Goal: Complete application form: Complete application form

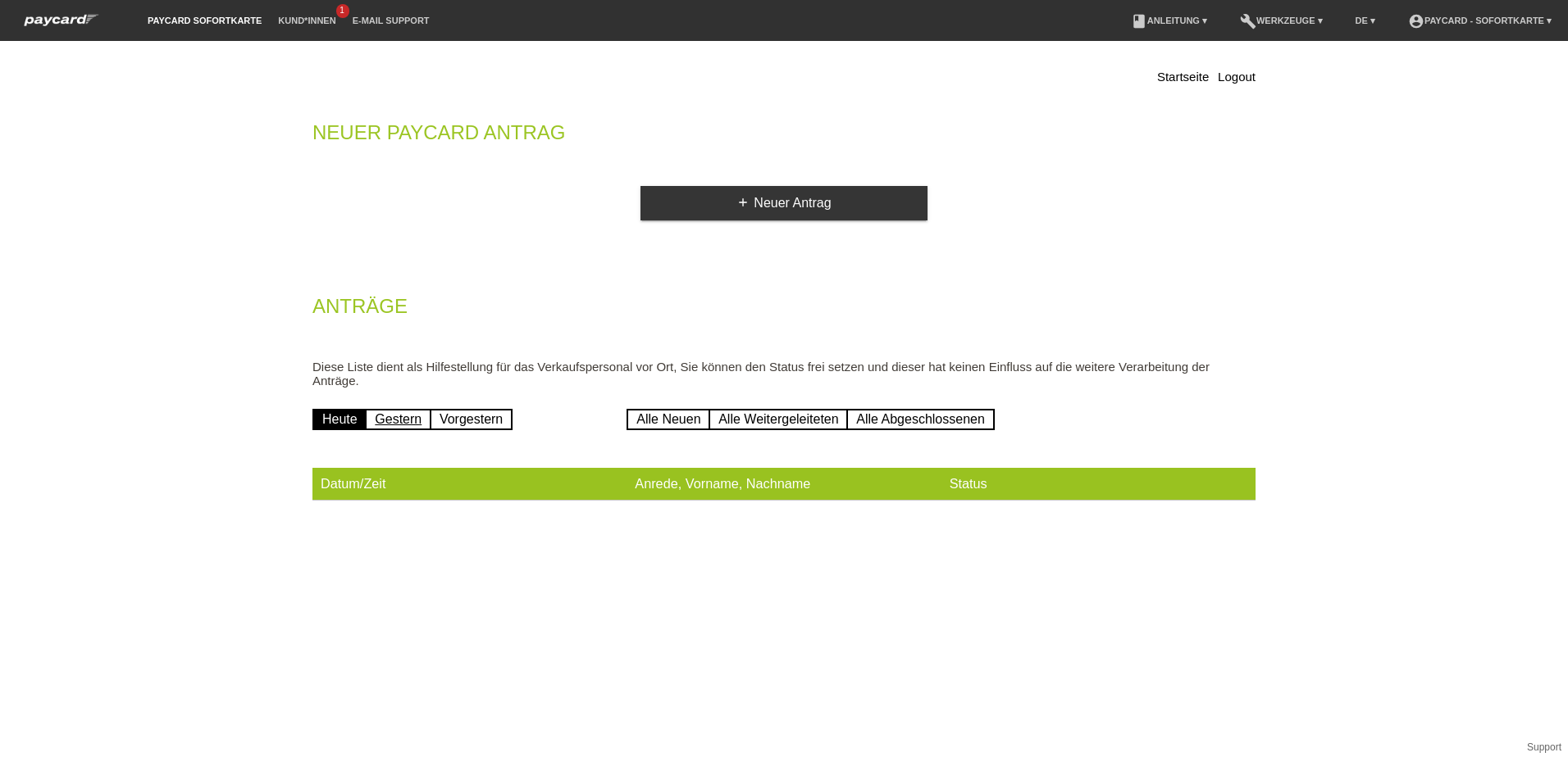
click at [402, 421] on link "Gestern" at bounding box center [398, 420] width 67 height 21
click at [478, 423] on link "Vorgestern" at bounding box center [471, 420] width 83 height 21
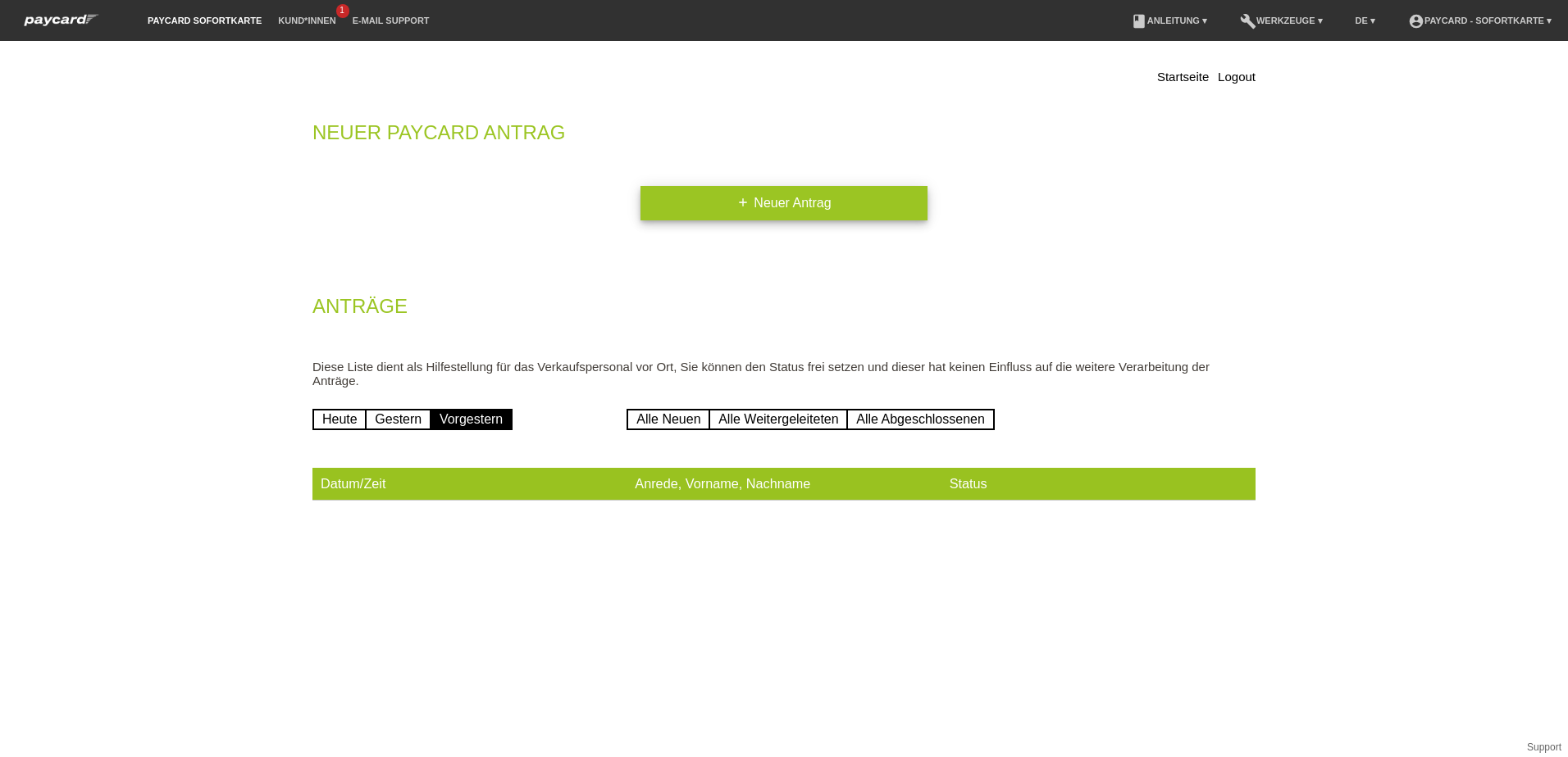
click at [758, 200] on link "add Neuer Antrag" at bounding box center [783, 203] width 287 height 35
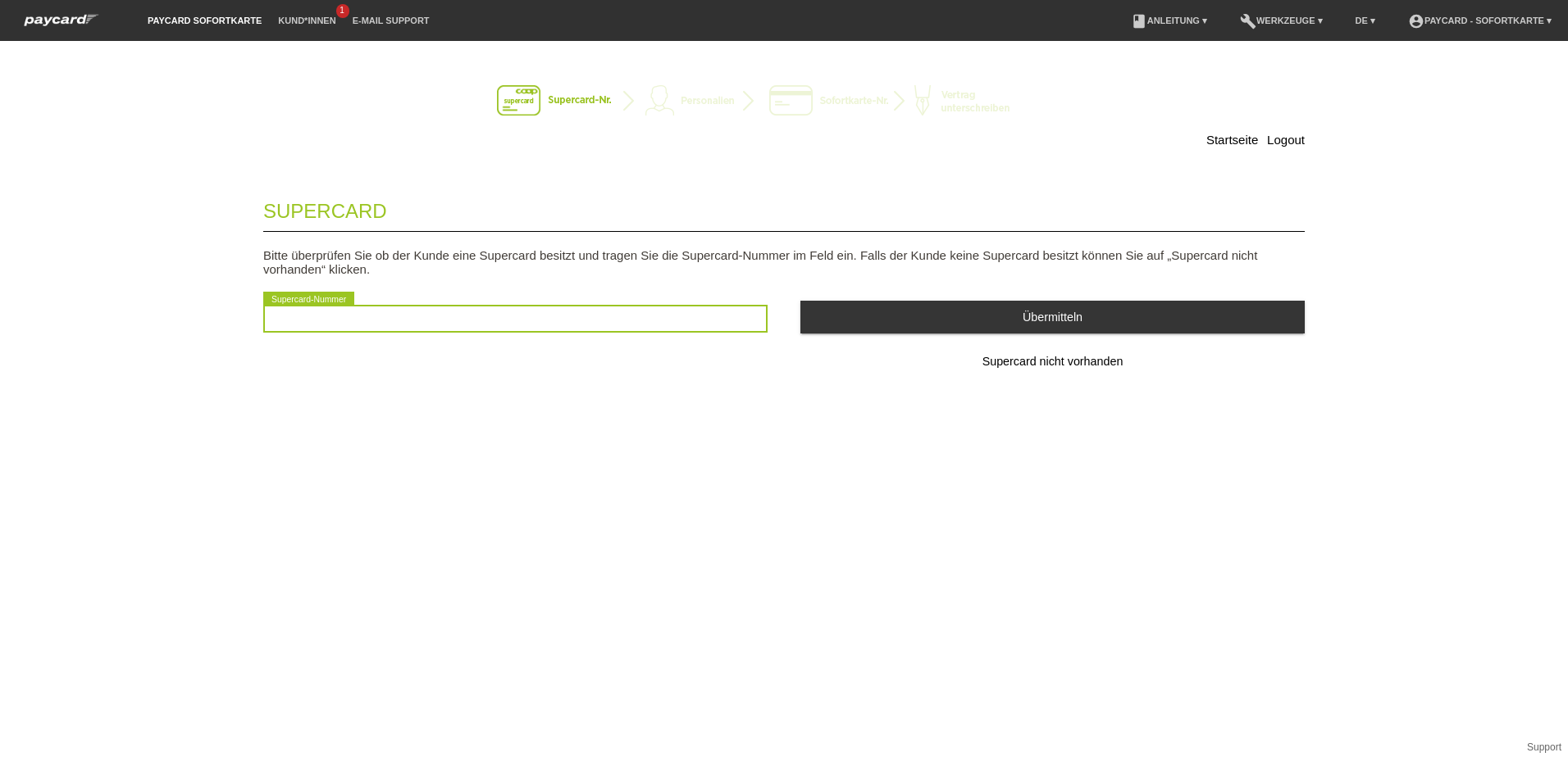
click at [388, 313] on input "text" at bounding box center [515, 319] width 504 height 28
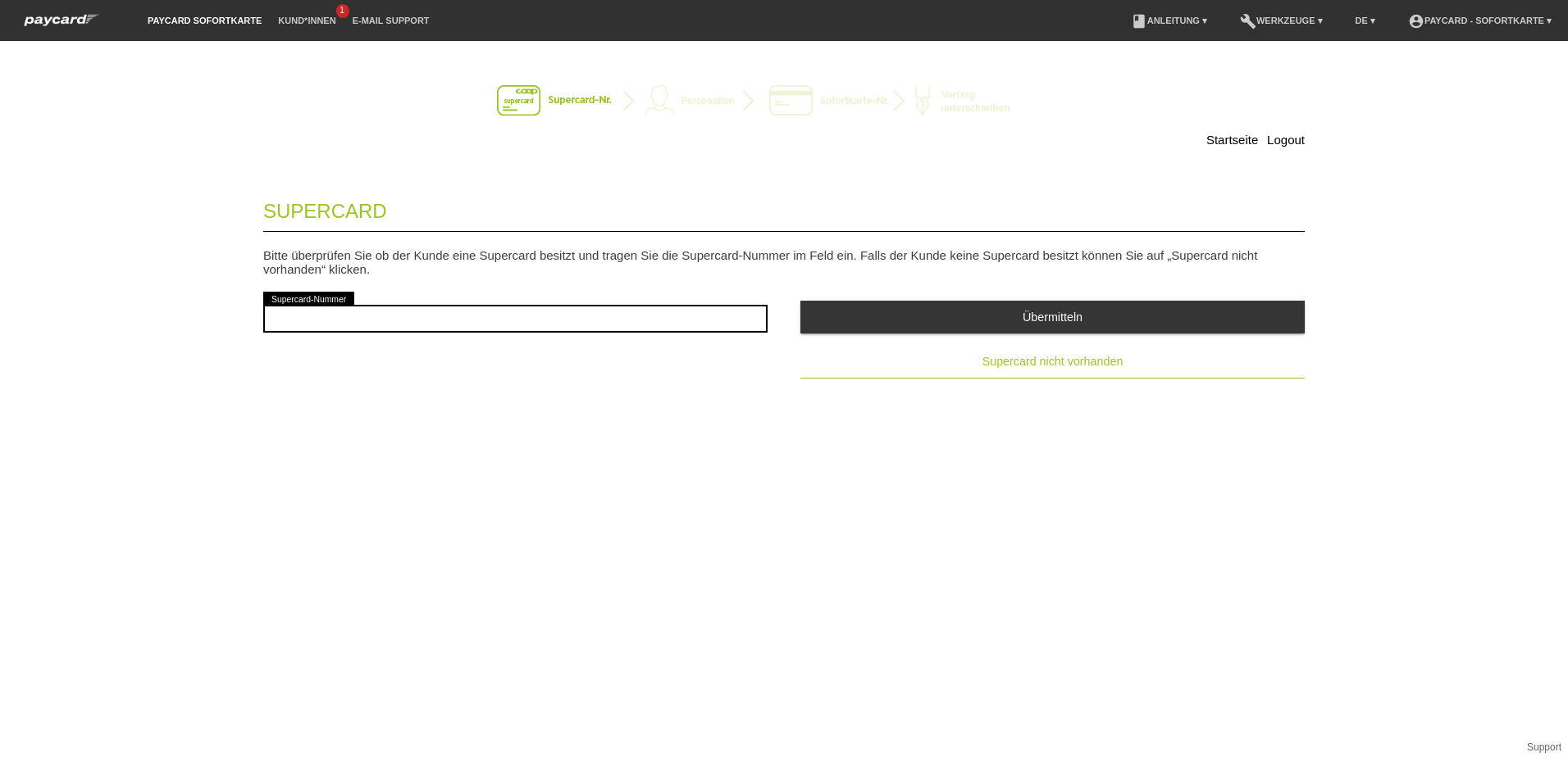
click at [1055, 365] on span "Supercard nicht vorhanden" at bounding box center [1052, 361] width 141 height 13
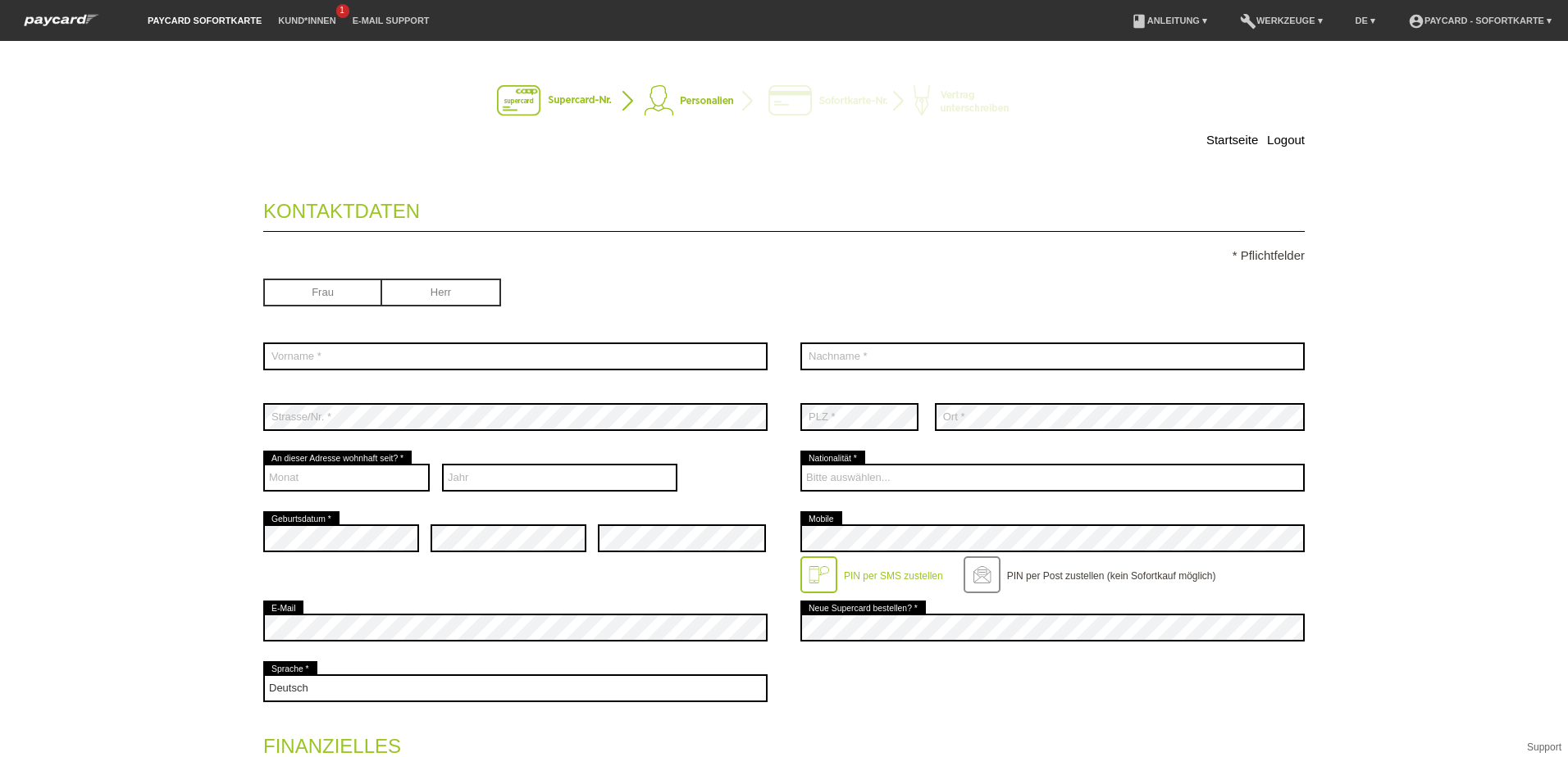
click at [452, 290] on input "radio" at bounding box center [441, 291] width 119 height 25
radio input "true"
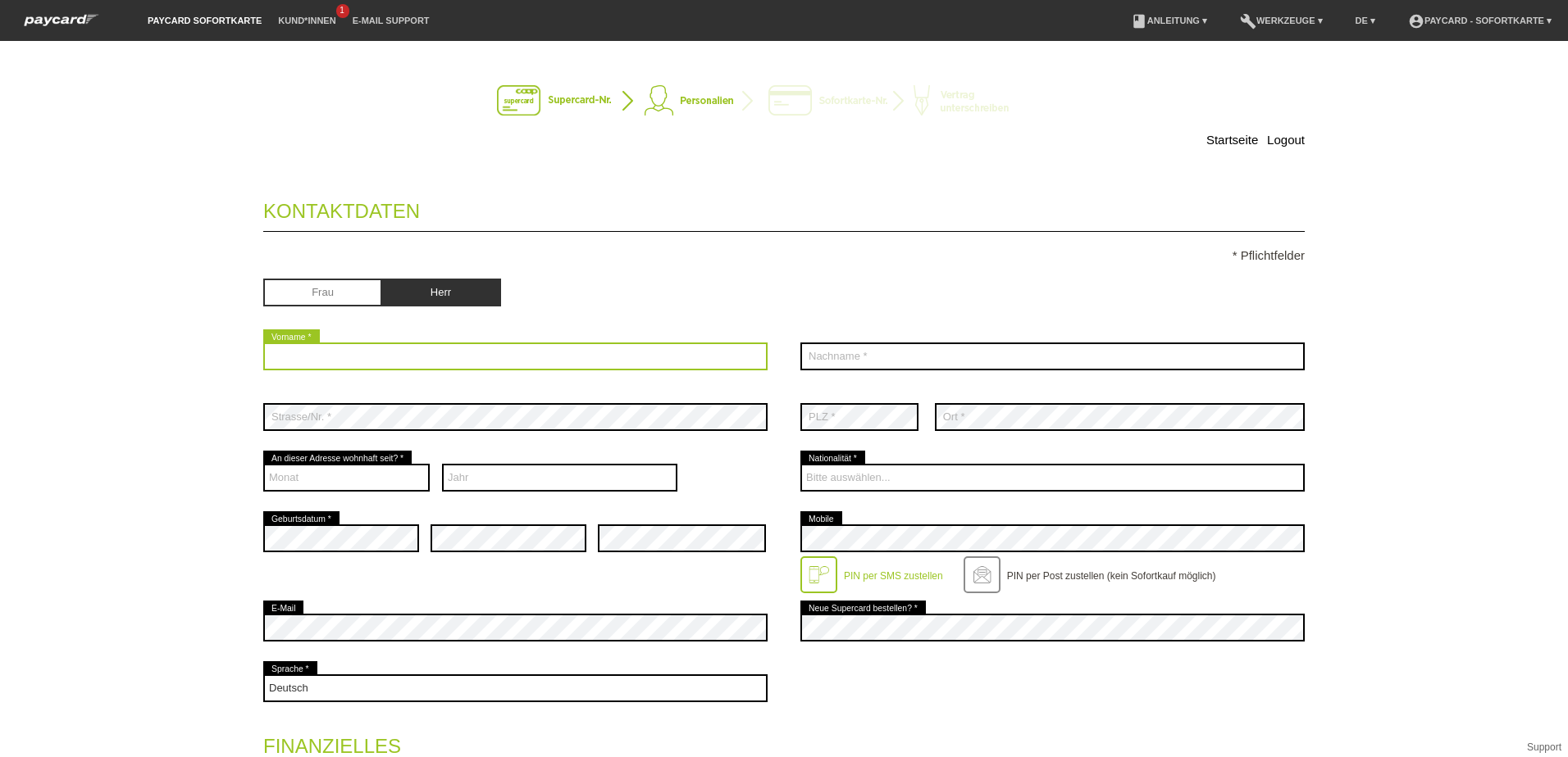
click at [388, 353] on input "text" at bounding box center [515, 356] width 504 height 28
type input "Ramon"
type input "Schlegel"
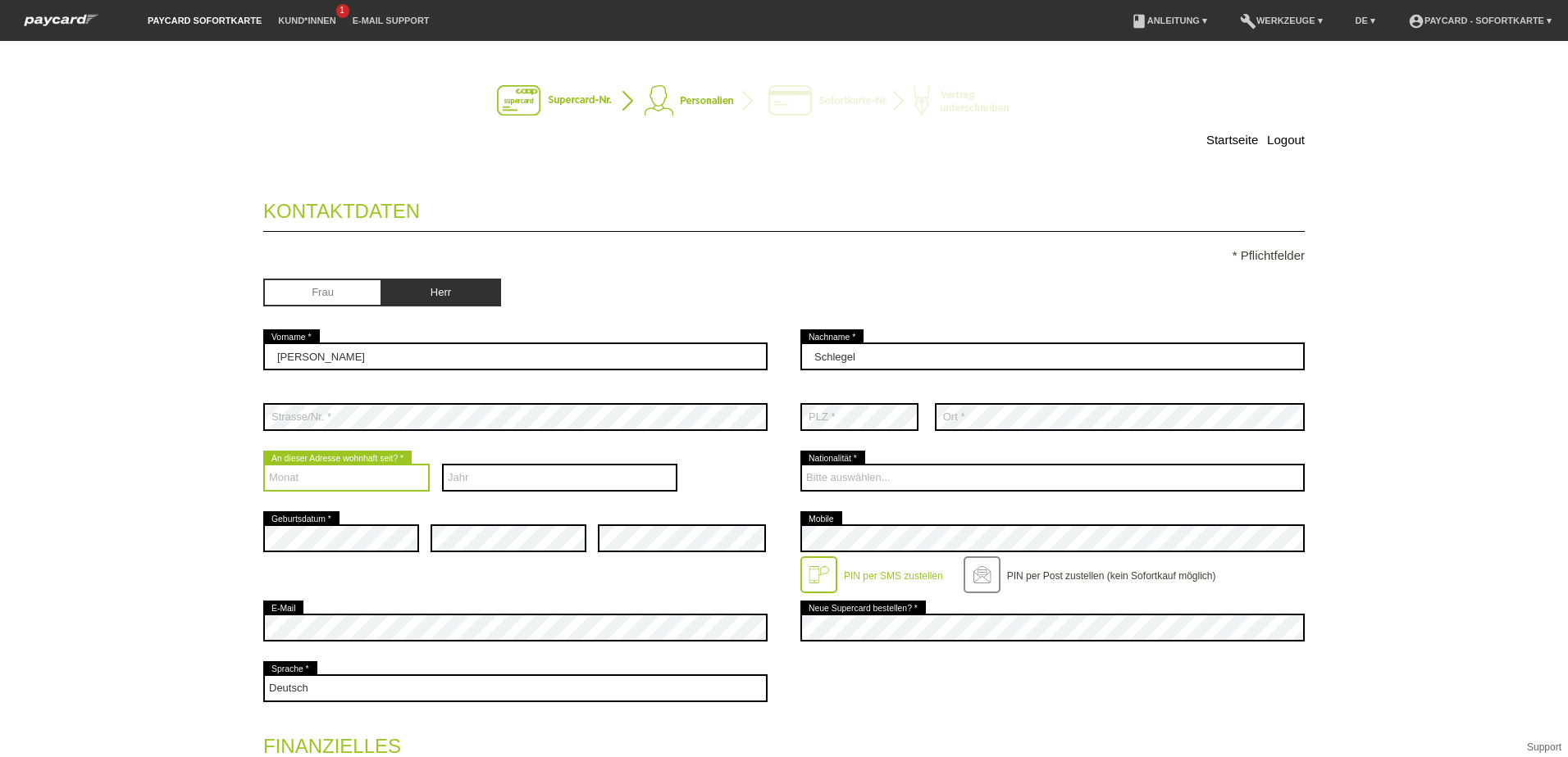
click at [327, 474] on select "Monat 01 02 03 04 05 06 07 08 09 10 11 12" at bounding box center [345, 477] width 166 height 28
select select "09"
click at [263, 464] on select "Monat 01 02 03 04 05 06 07 08 09 10 11 12" at bounding box center [345, 477] width 166 height 28
click at [500, 476] on select "Jahr 2025 2024 2023 2022 2021 2020 2019 2018 2017 2016" at bounding box center [560, 477] width 236 height 28
select select "2025"
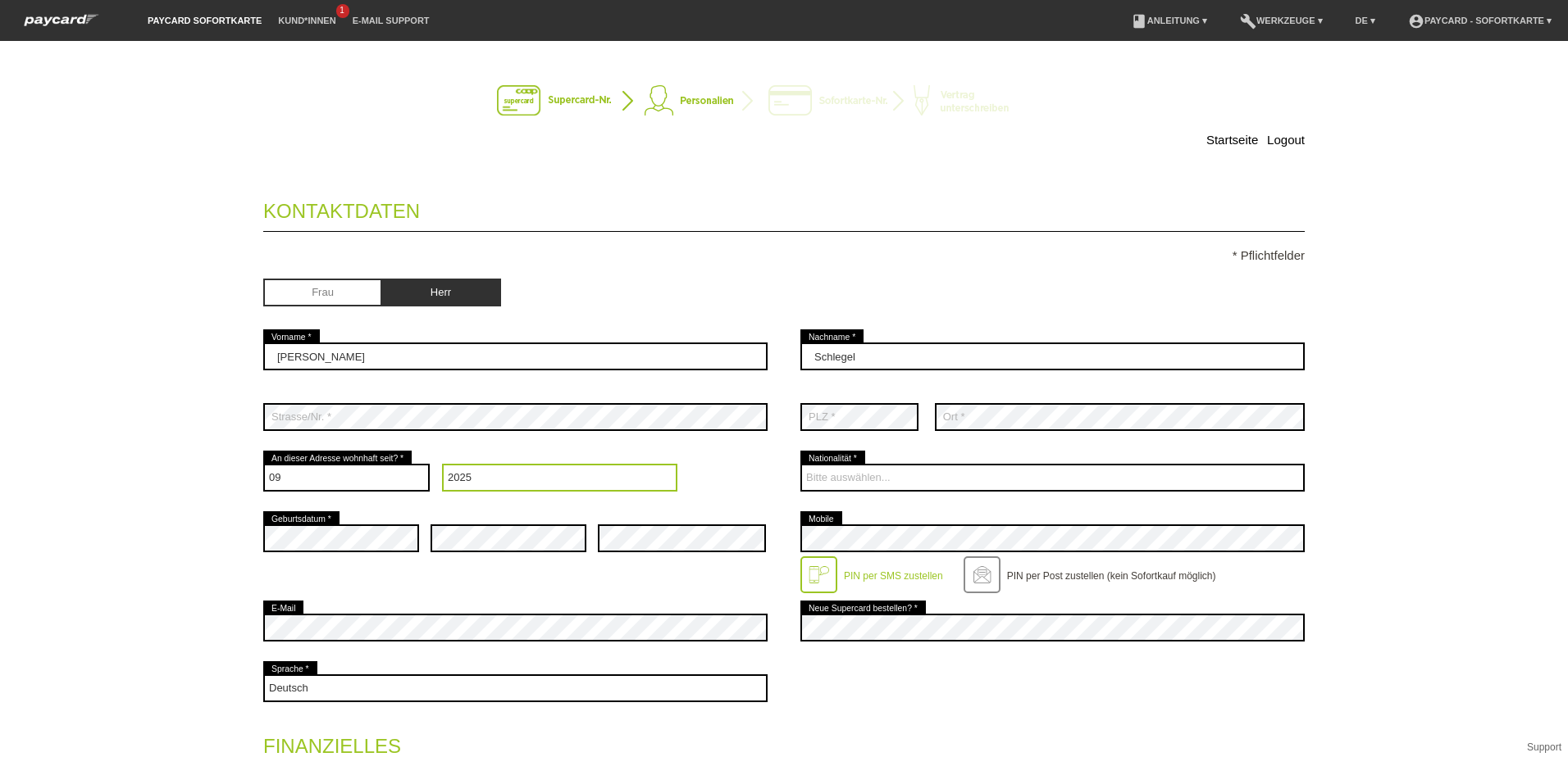
click at [442, 464] on select "Jahr 2025 2024 2023 2022 2021 2020 2019 2018 2017 2016" at bounding box center [560, 477] width 236 height 28
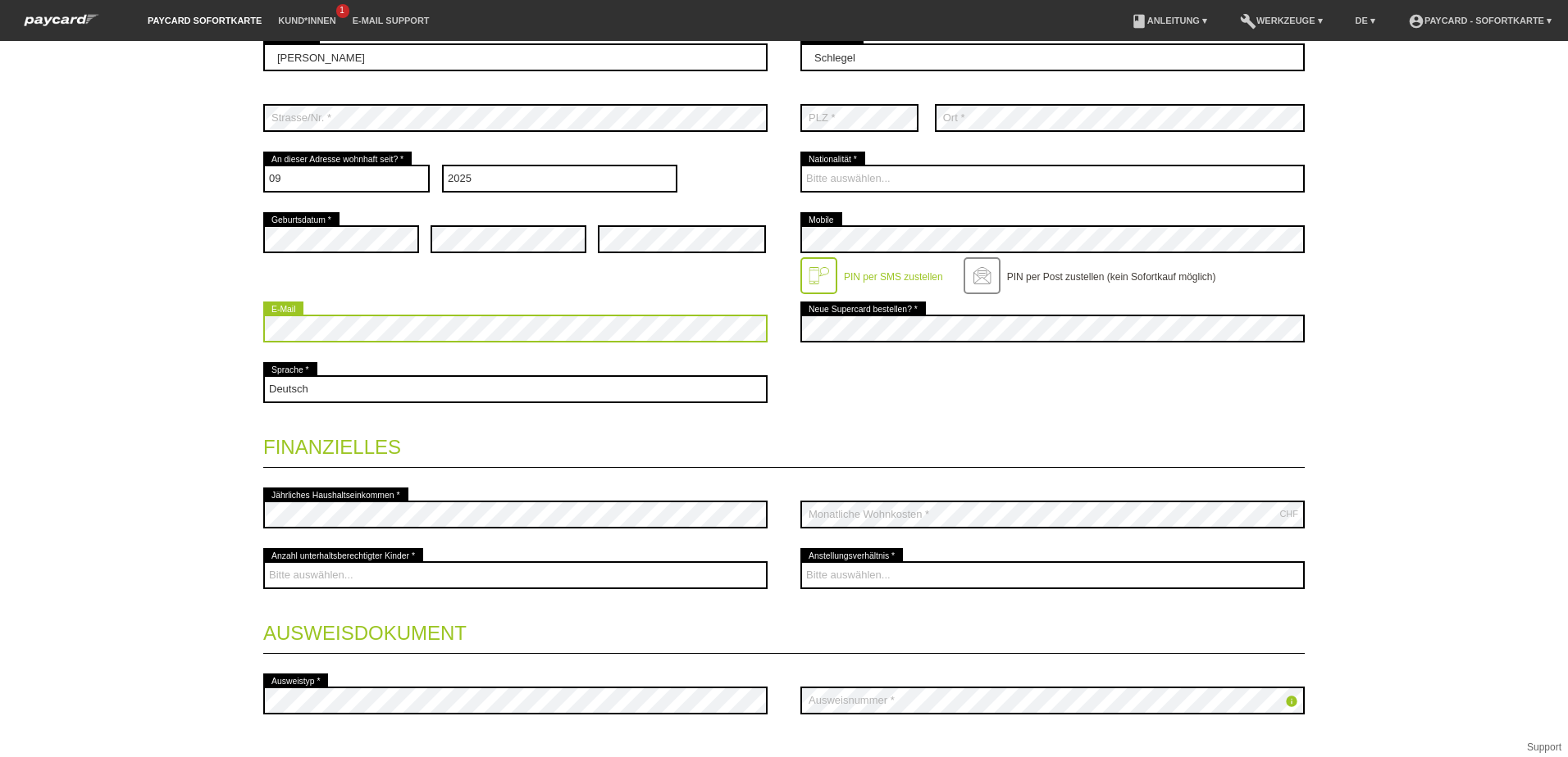
scroll to position [327, 0]
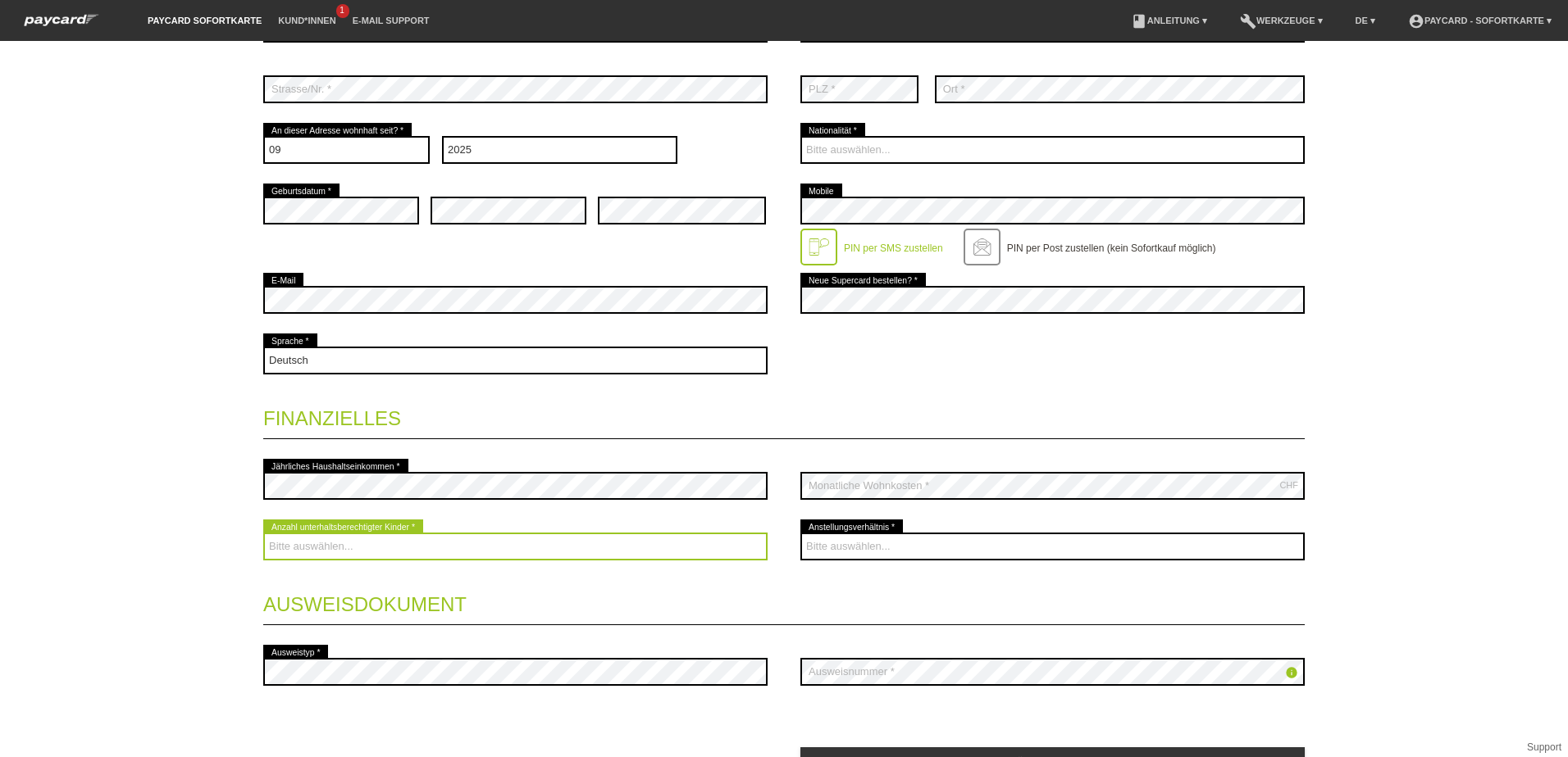
click at [340, 548] on select "Bitte auswählen... 0 1 2 3 4 5 6 7 8 9" at bounding box center [515, 546] width 504 height 28
select select "0"
click at [263, 532] on select "Bitte auswählen... 0 1 2 3 4 5 6 7 8 9" at bounding box center [515, 546] width 504 height 28
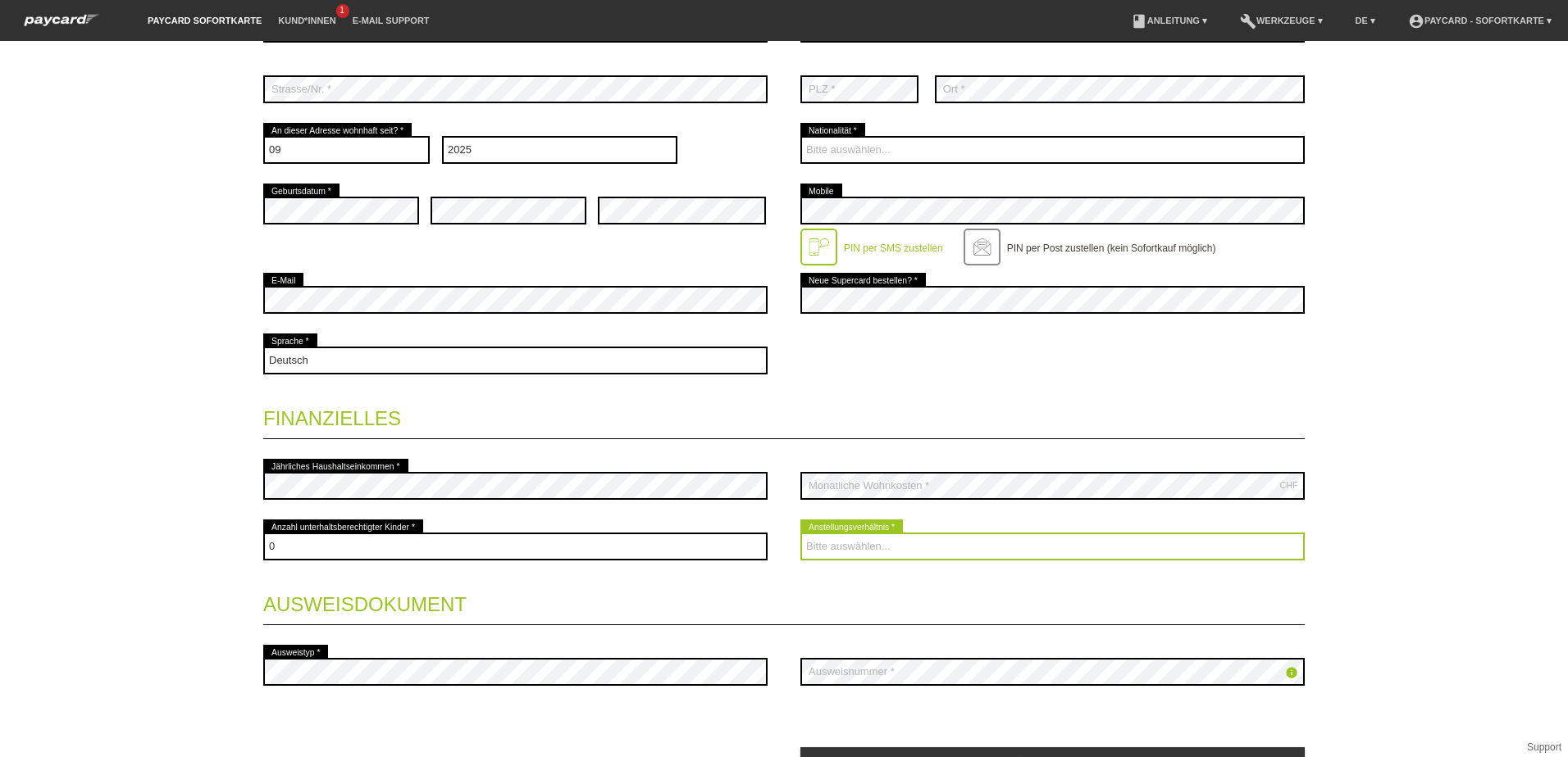
click at [852, 551] on select "Bitte auswählen... Unbefristet Befristet Lehrling/Student Pensioniert Nicht arb…" at bounding box center [1052, 546] width 504 height 28
select select "UNLIMITED"
click at [800, 532] on select "Bitte auswählen... Unbefristet Befristet Lehrling/Student Pensioniert Nicht arb…" at bounding box center [1052, 546] width 504 height 28
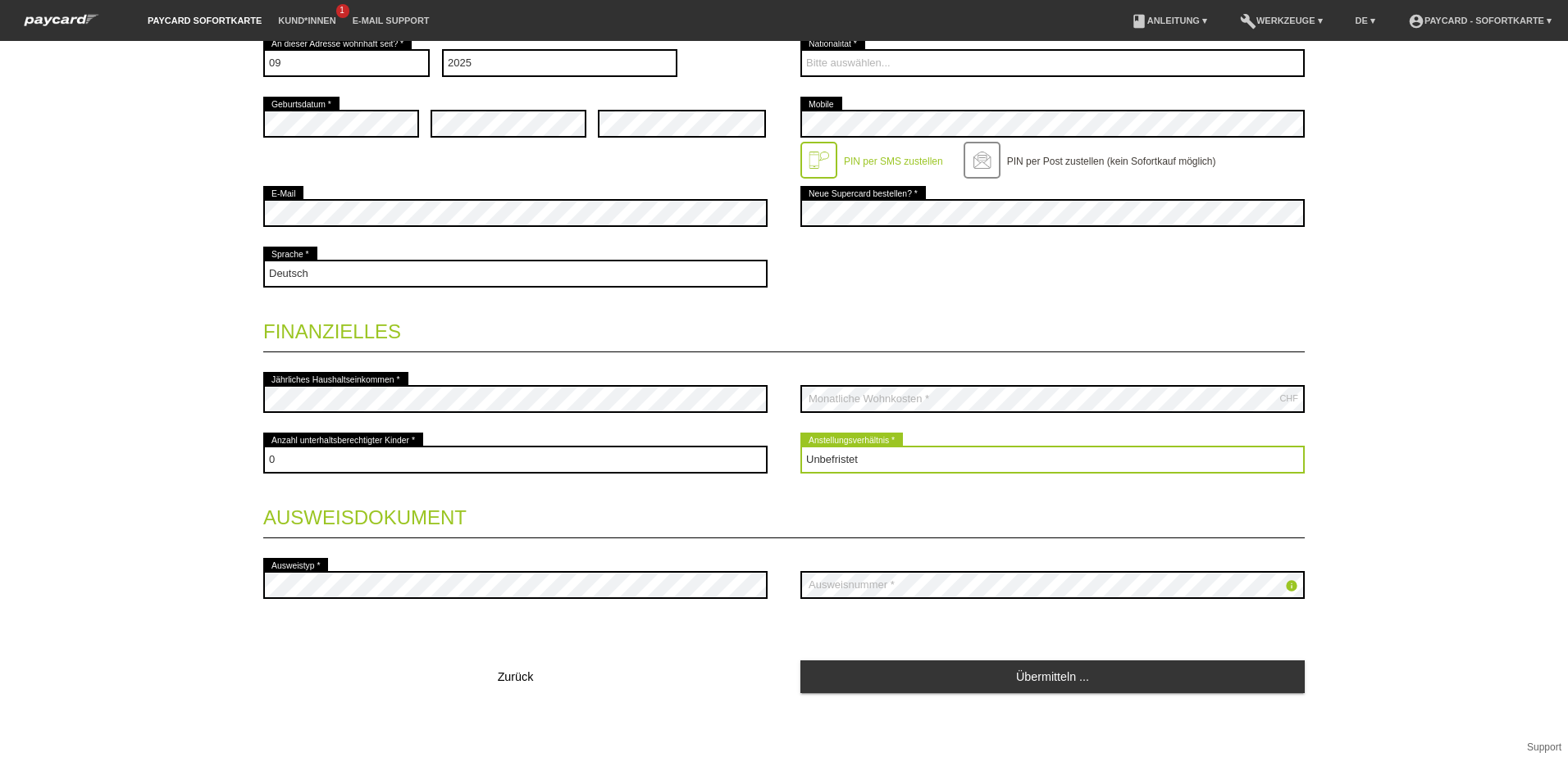
scroll to position [418, 0]
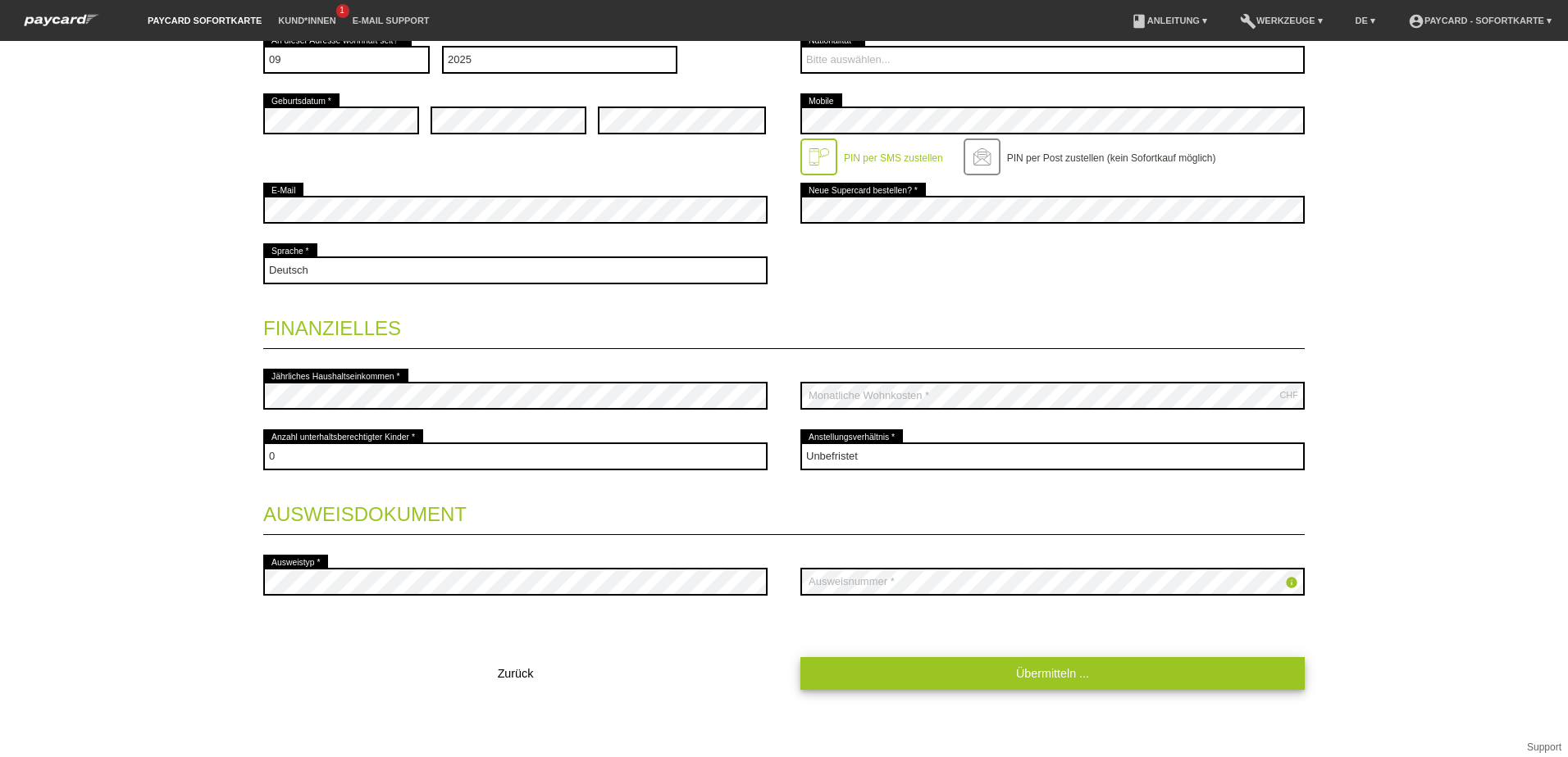
click at [1033, 673] on link "Übermitteln ..." at bounding box center [1052, 674] width 504 height 32
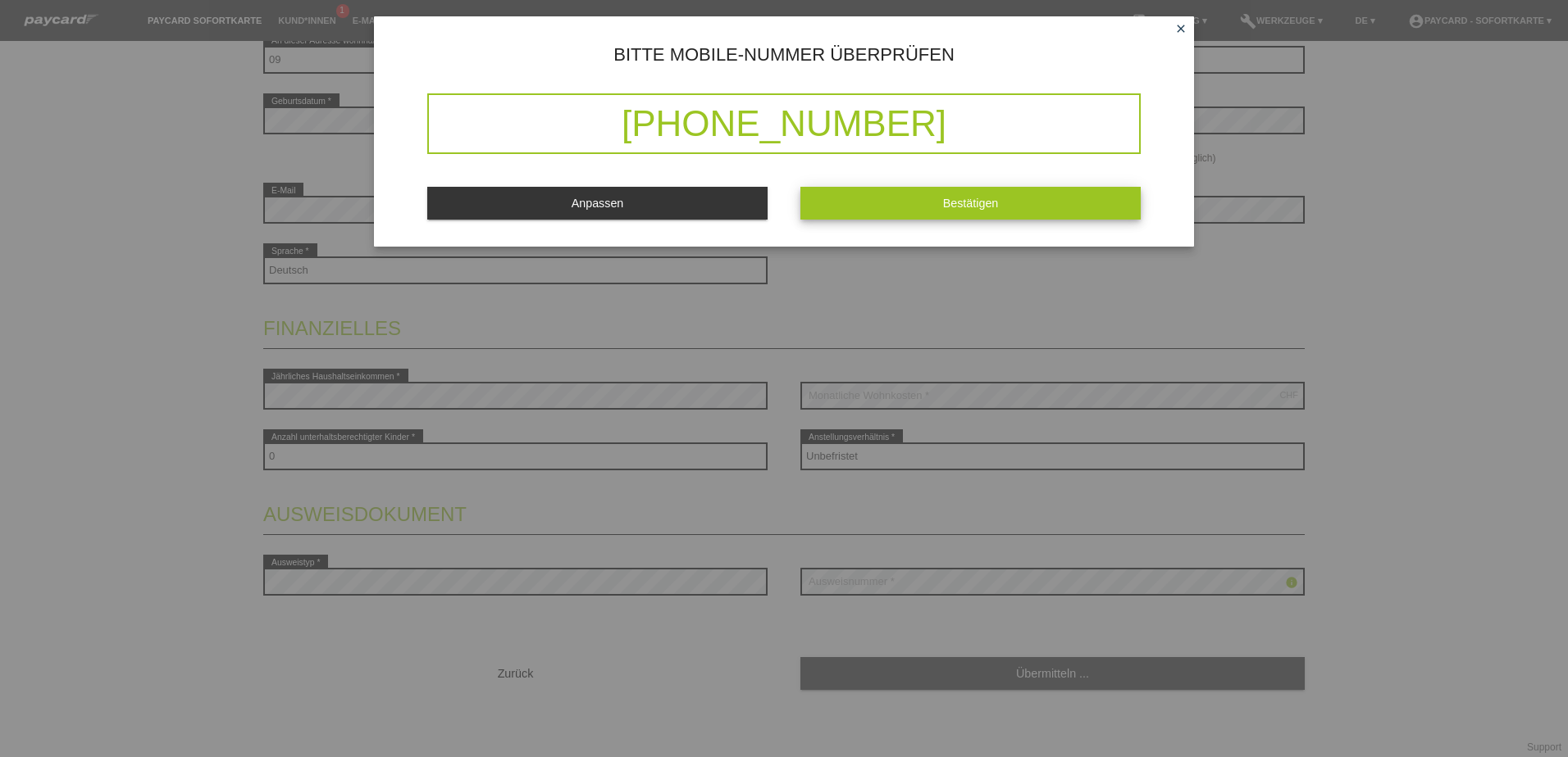
click at [938, 198] on button "Bestätigen" at bounding box center [970, 203] width 340 height 32
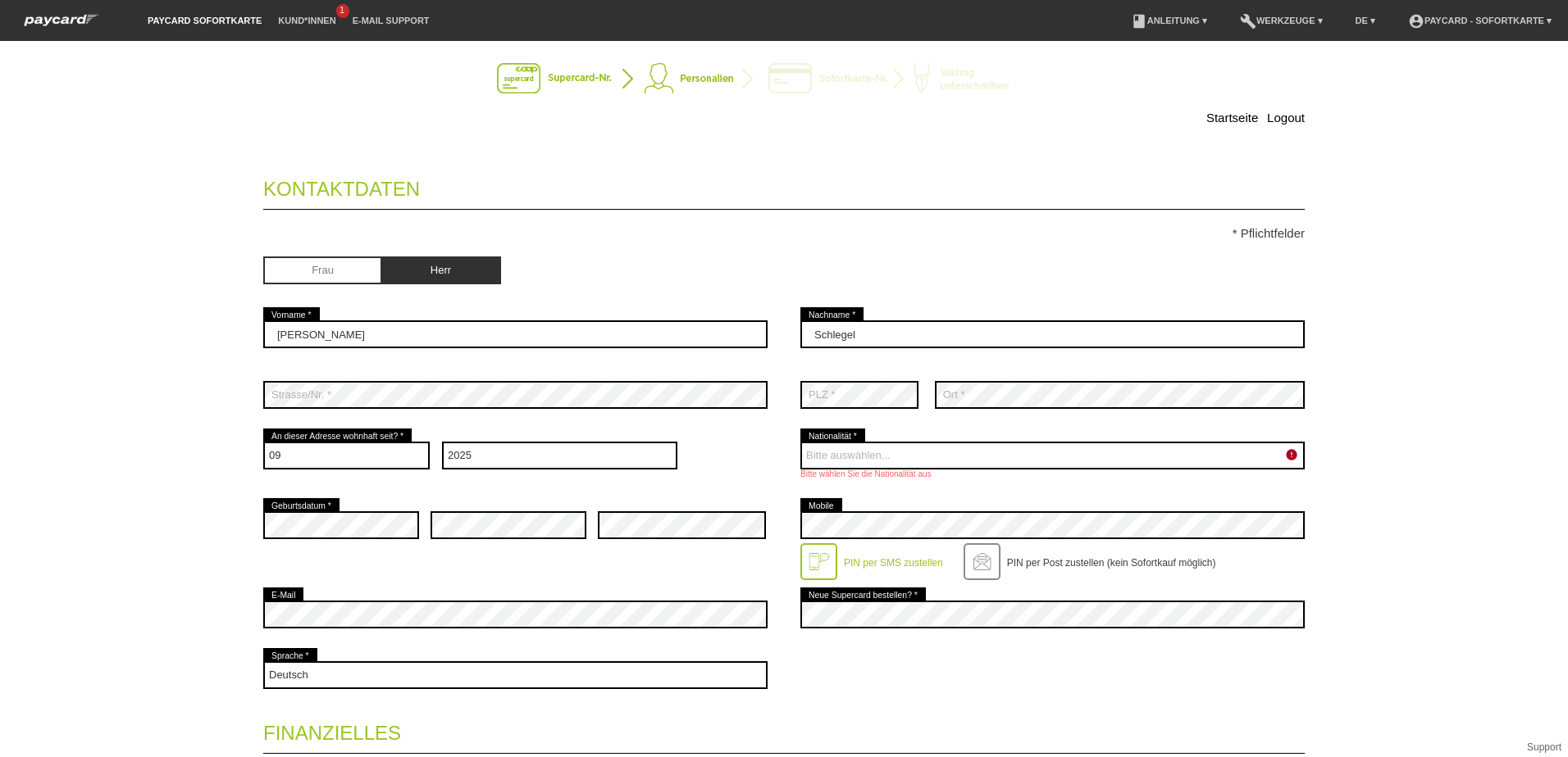
scroll to position [0, 0]
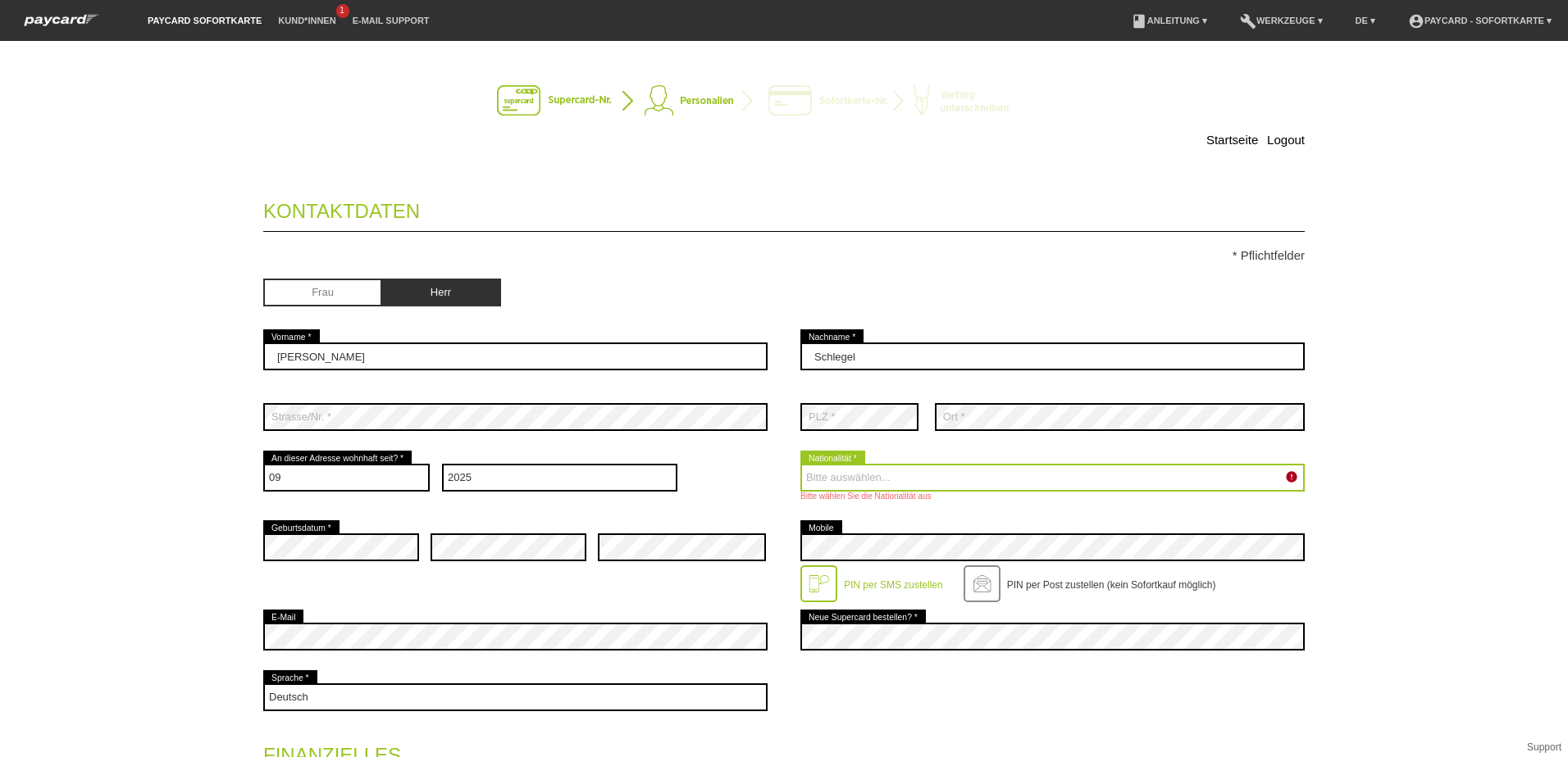
click at [883, 479] on select "Bitte auswählen... Schweiz Deutschland Liechtenstein Österreich ------------ Af…" at bounding box center [1052, 477] width 504 height 28
select select "CH"
click at [800, 464] on select "Bitte auswählen... Schweiz Deutschland Liechtenstein Österreich ------------ Af…" at bounding box center [1052, 477] width 504 height 28
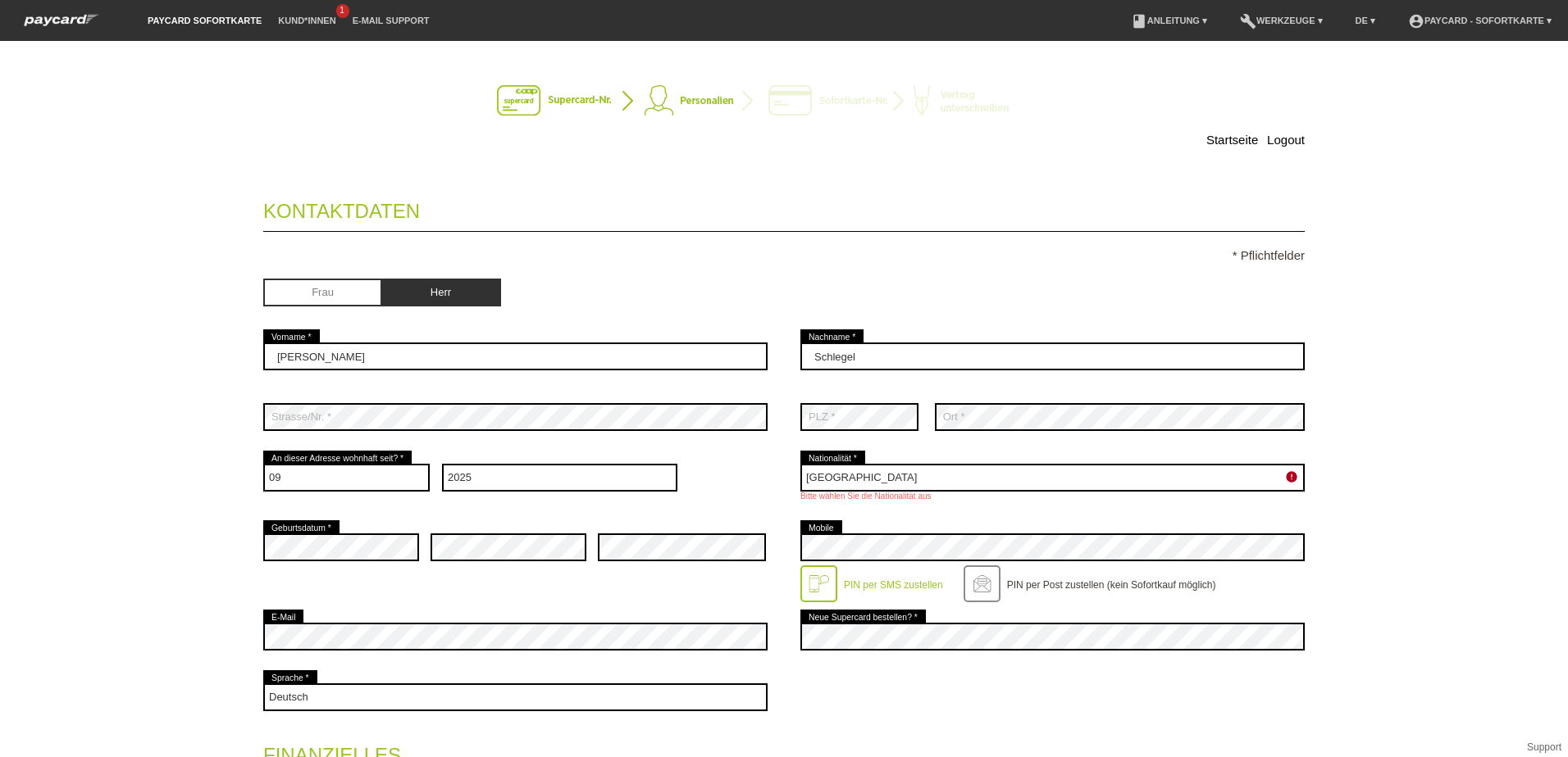
click at [1475, 511] on div "Startseite Logout Kontaktdaten * Pflichtfelder Frau Herr 01" at bounding box center [784, 398] width 1568 height 716
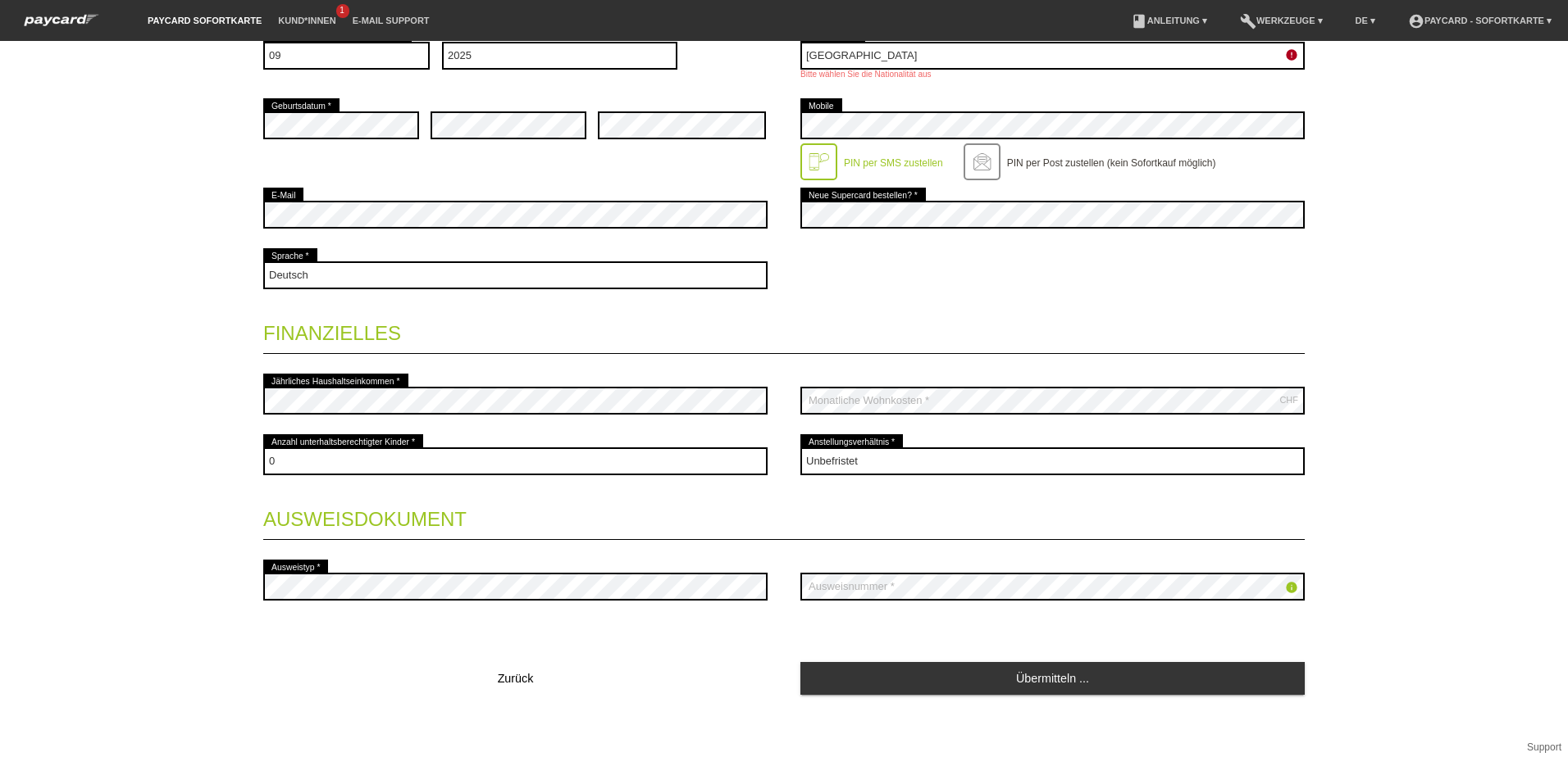
scroll to position [427, 0]
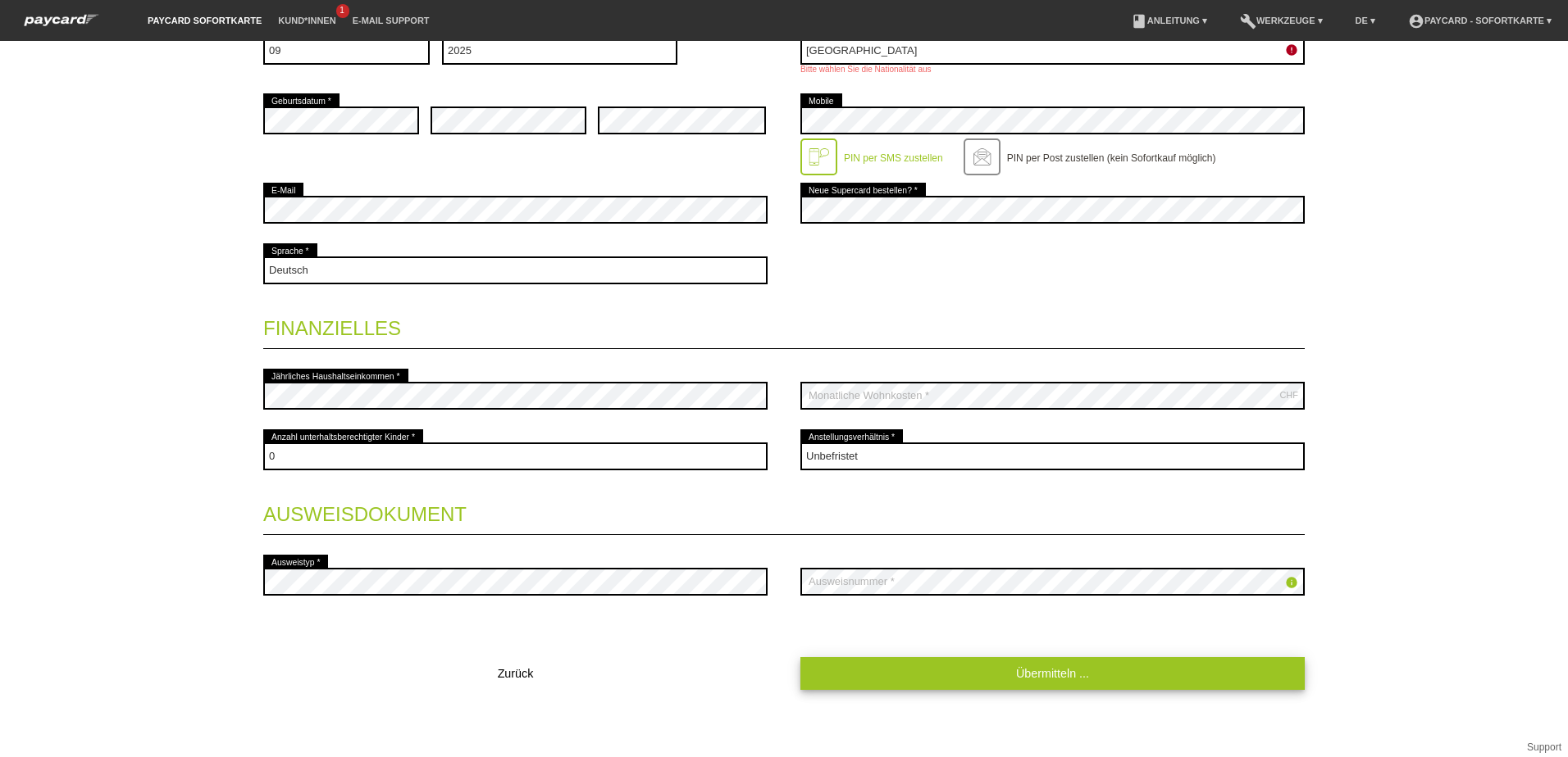
click at [1085, 670] on link "Übermitteln ..." at bounding box center [1052, 674] width 504 height 32
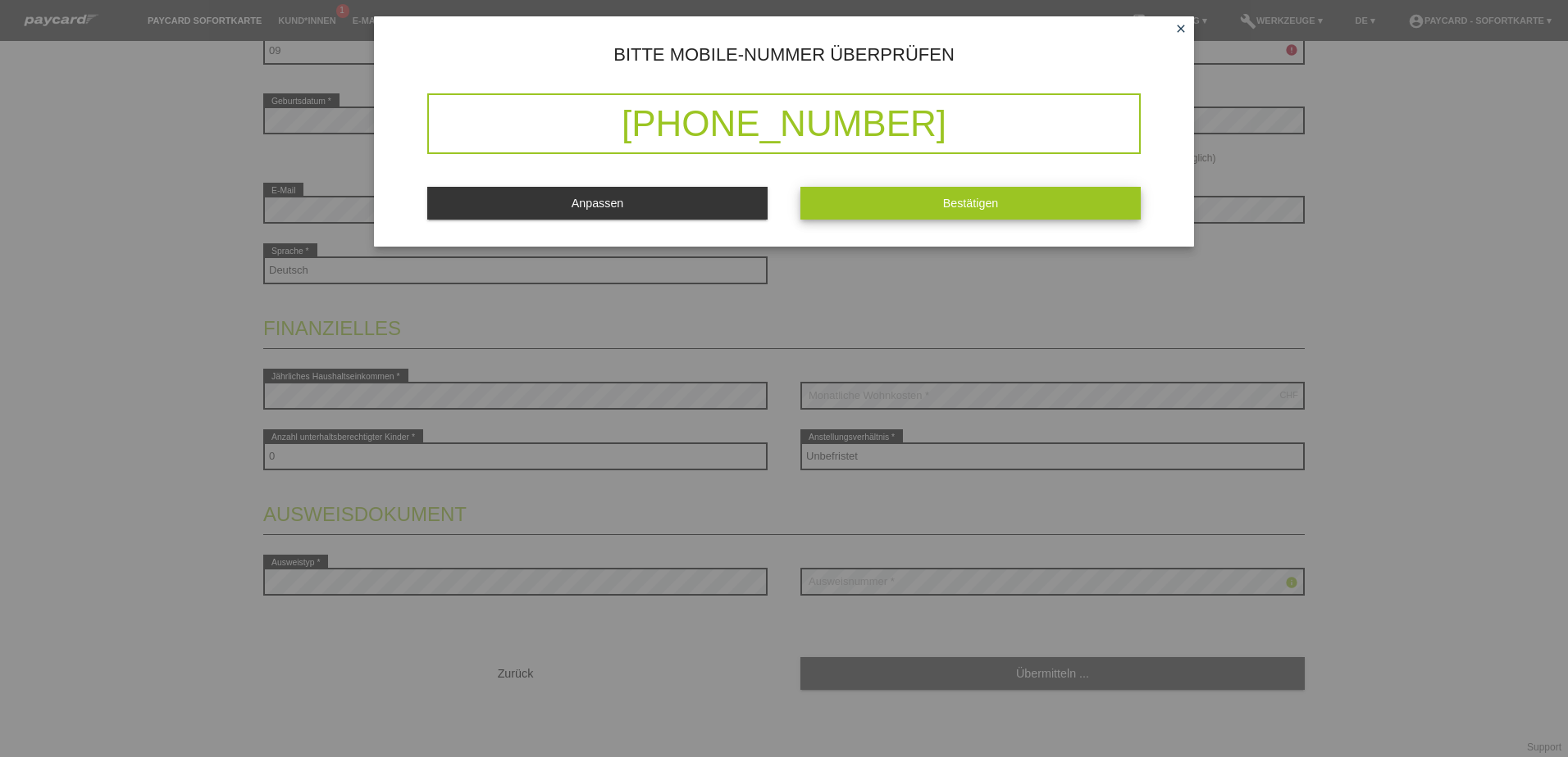
click at [988, 208] on span "Bestätigen" at bounding box center [970, 203] width 56 height 13
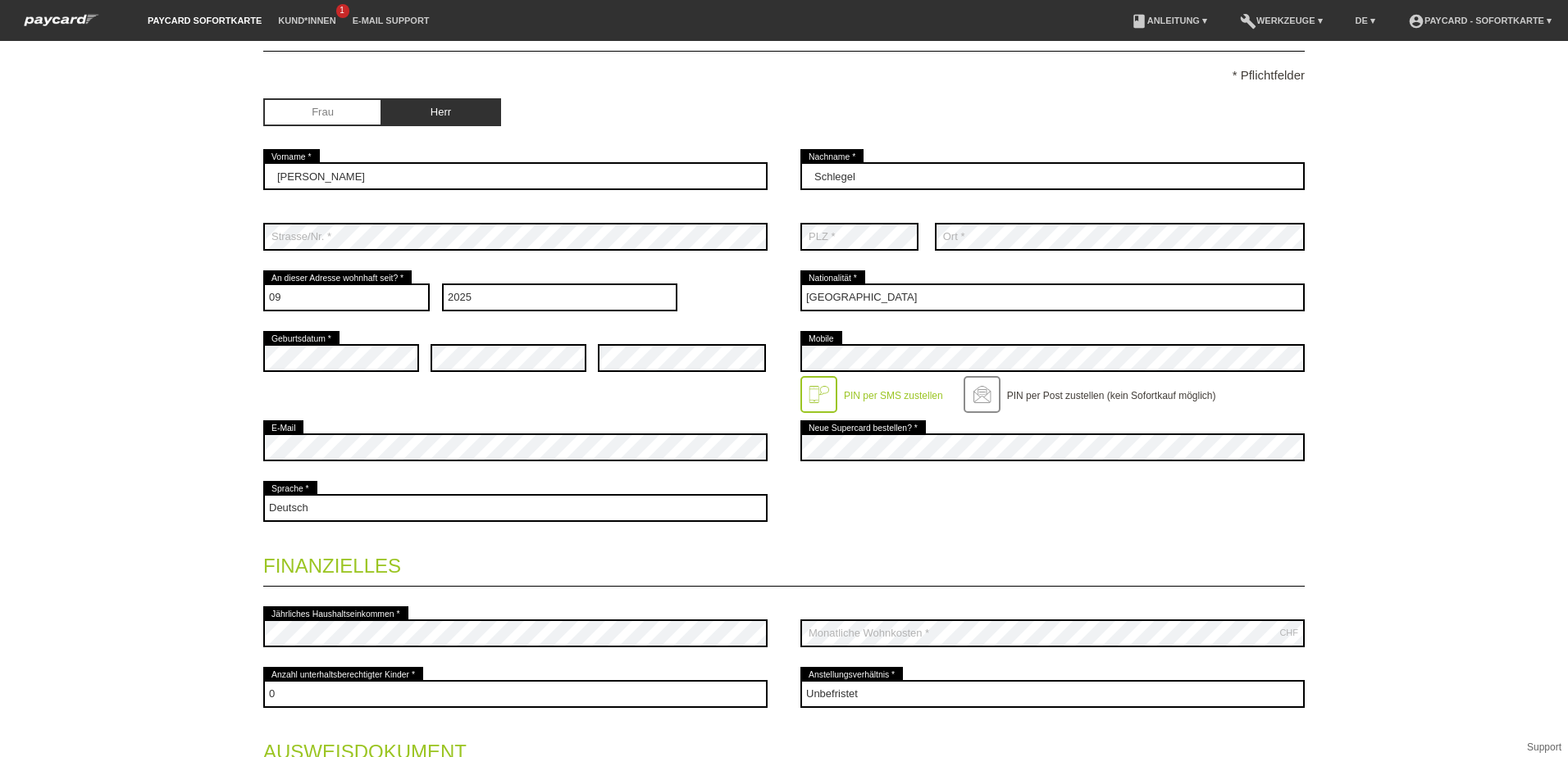
scroll to position [0, 0]
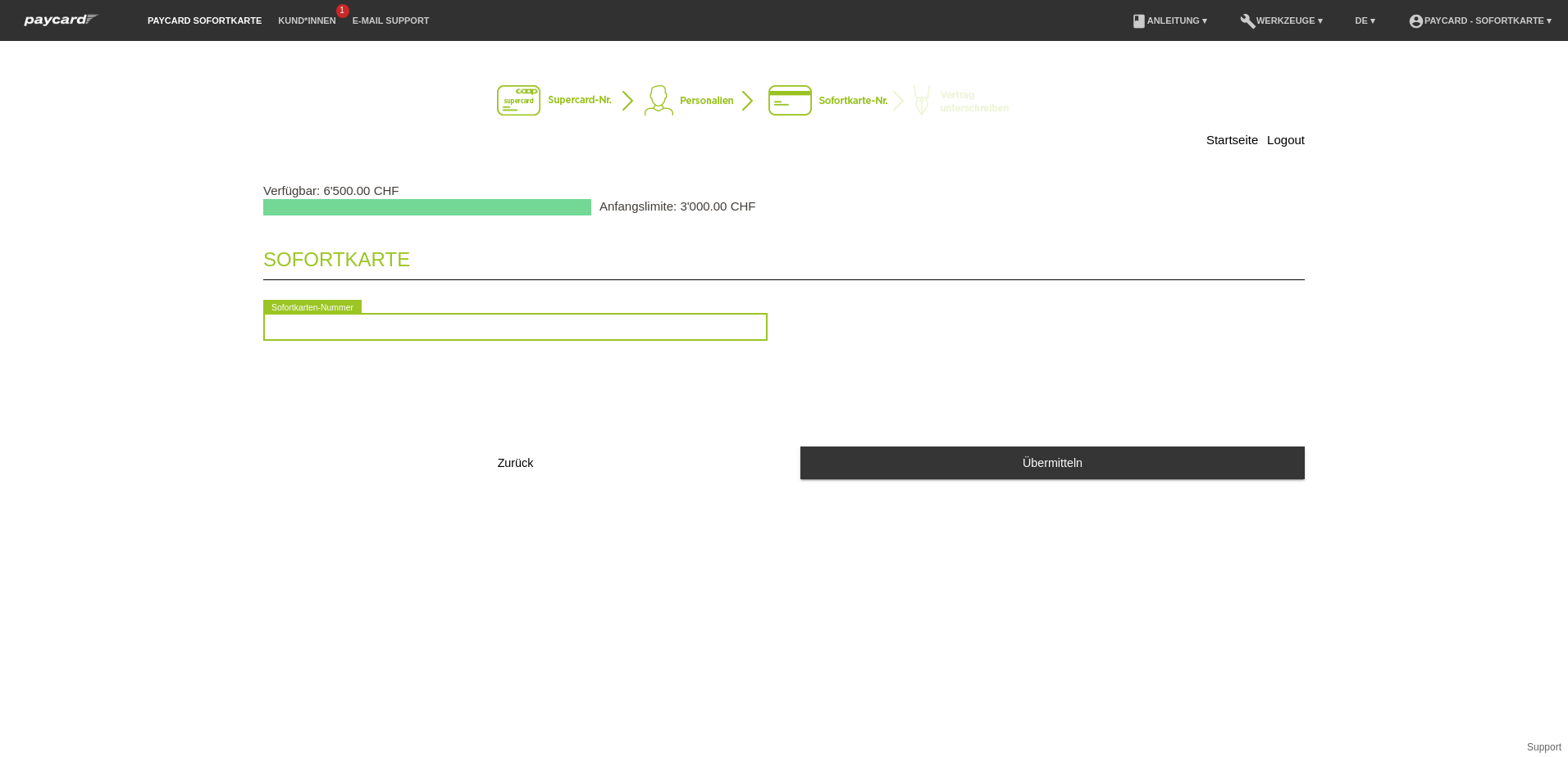
click at [394, 328] on input "text" at bounding box center [515, 327] width 504 height 28
type input "2090971036083"
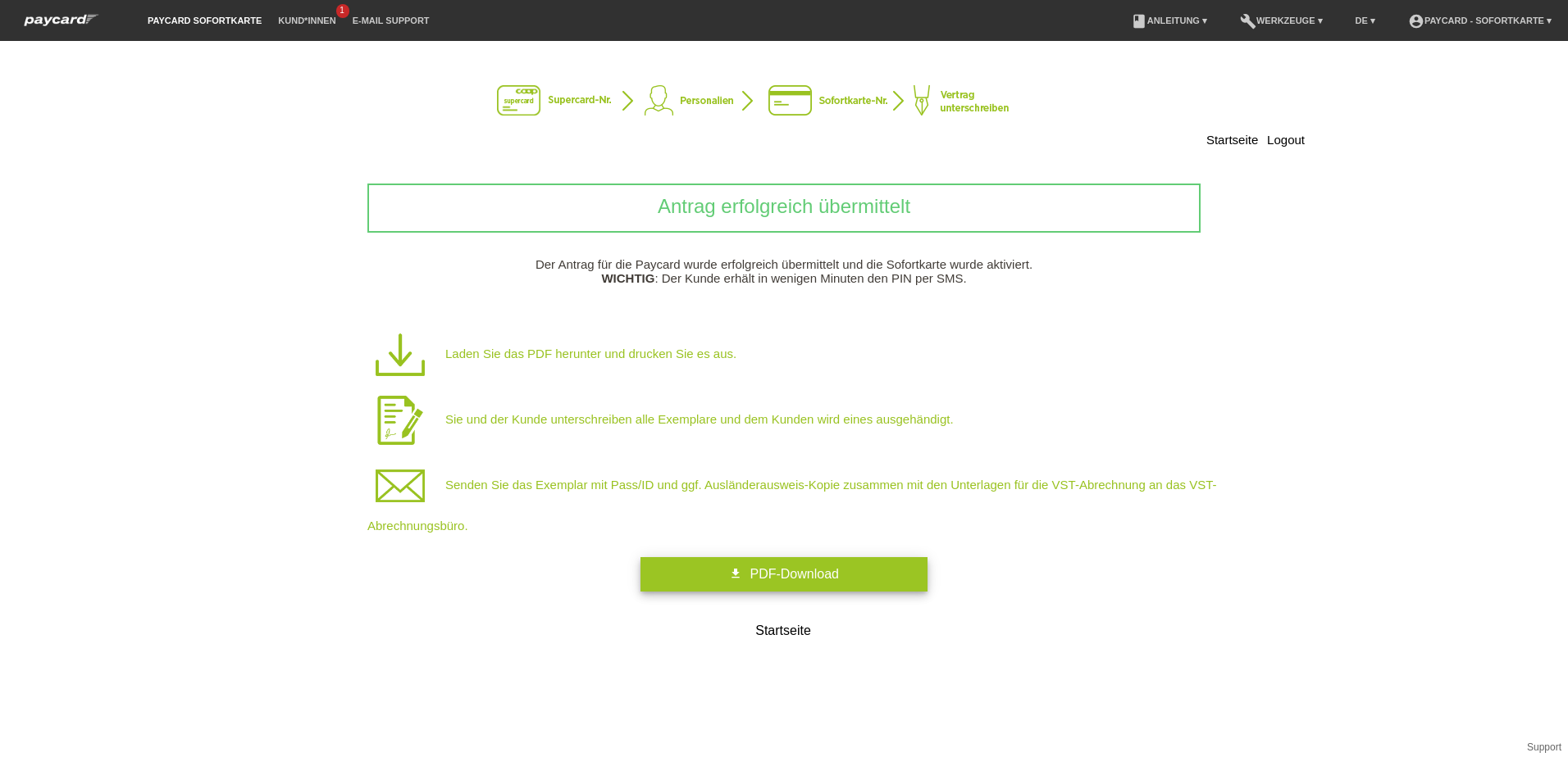
click at [850, 579] on link "get_app PDF-Download" at bounding box center [783, 574] width 287 height 35
